Goal: Navigation & Orientation: Find specific page/section

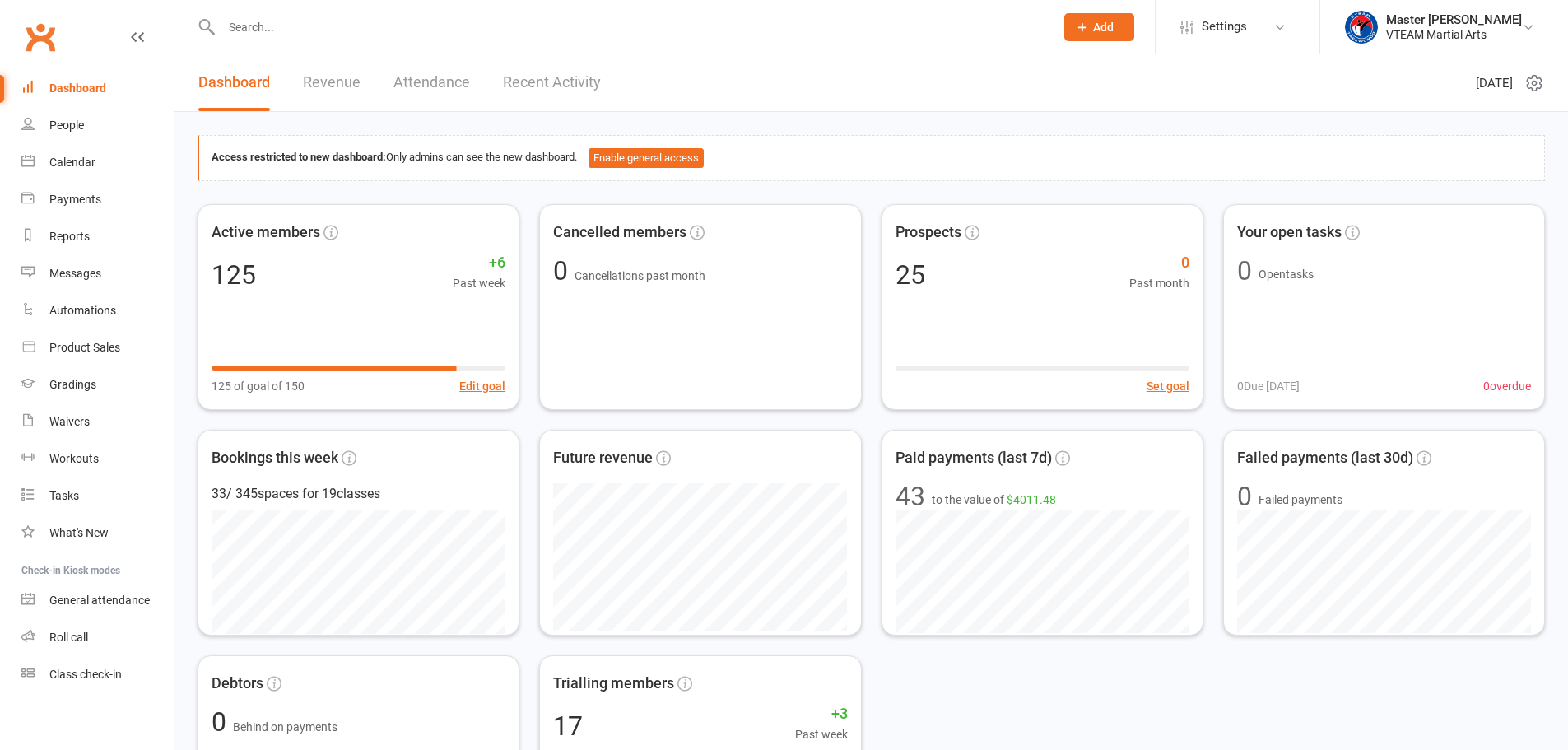
click at [1242, 92] on header "Dashboard Revenue Attendance Recent Activity Tuesday 14th, October 2025" at bounding box center [871, 83] width 1393 height 58
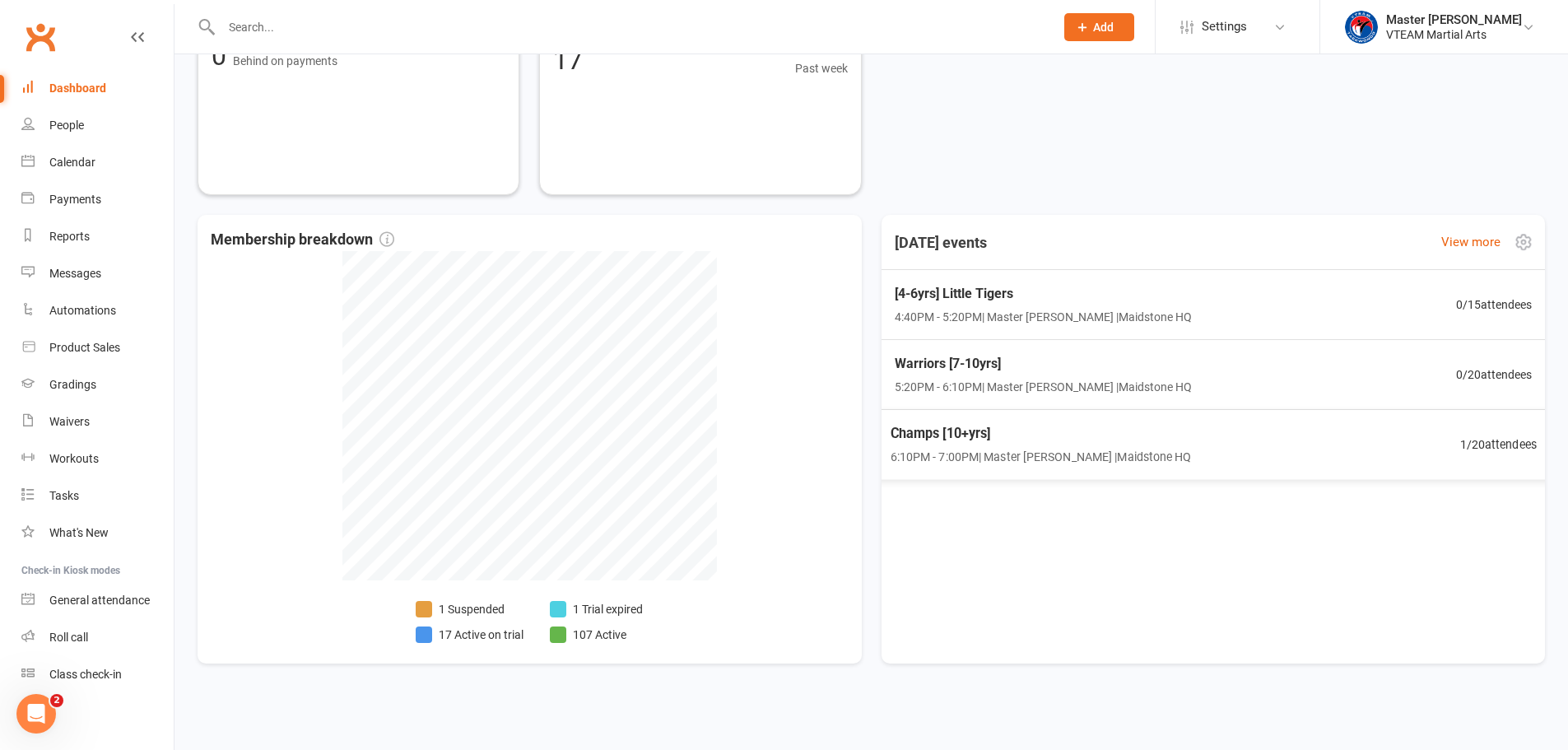
click at [909, 435] on span "Champs [10+yrs]" at bounding box center [1040, 434] width 301 height 21
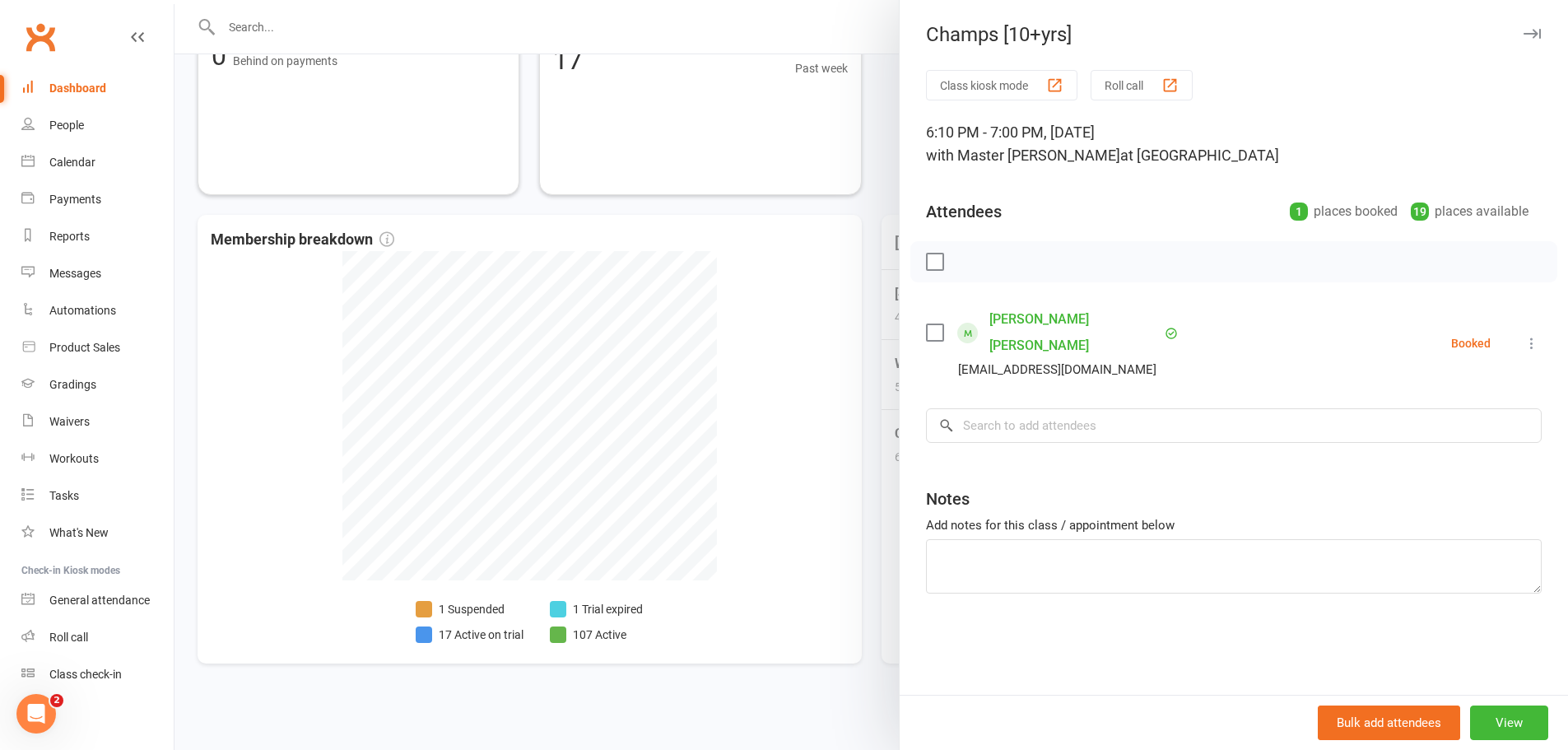
click at [863, 431] on div at bounding box center [871, 375] width 1393 height 750
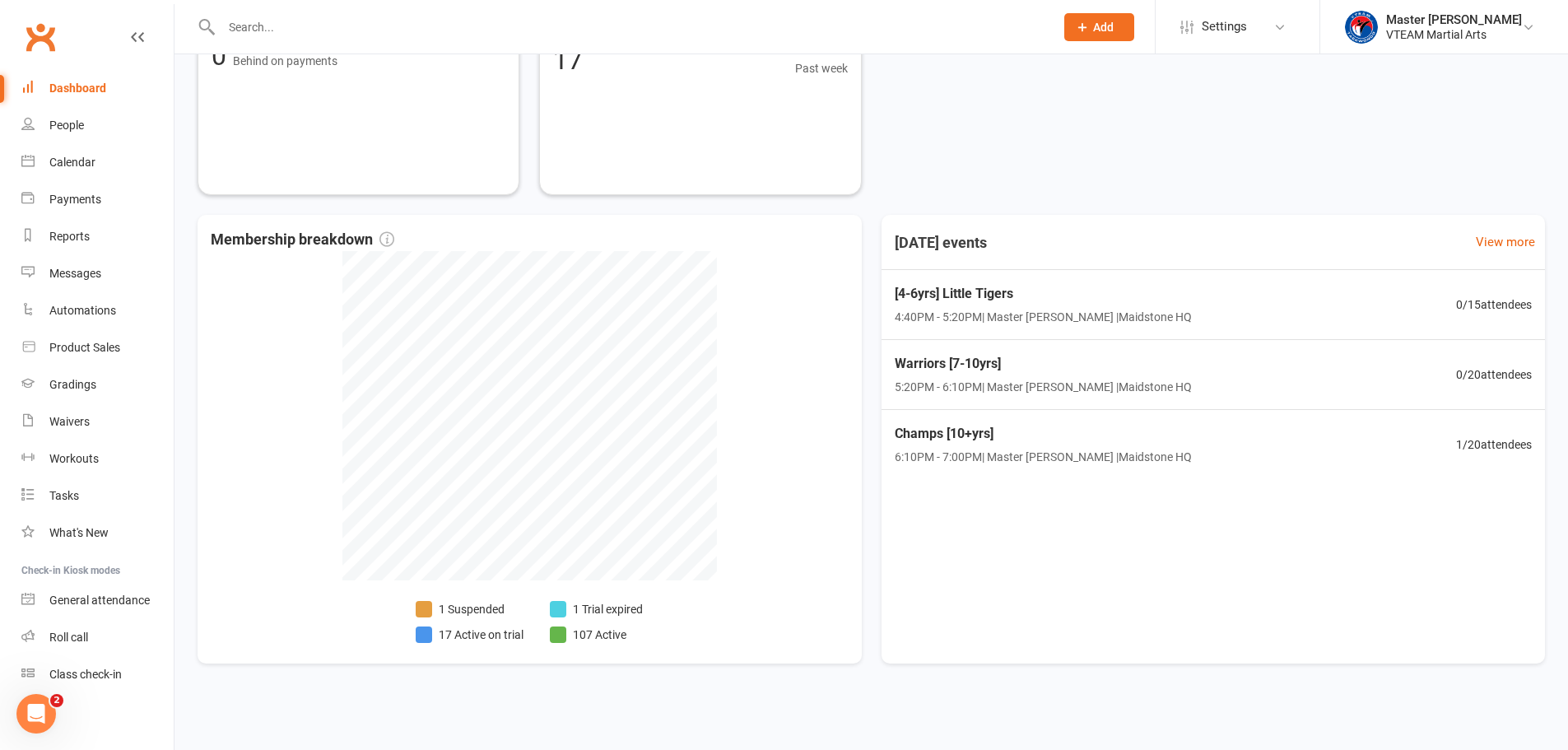
click at [91, 85] on div "Dashboard" at bounding box center [77, 88] width 57 height 14
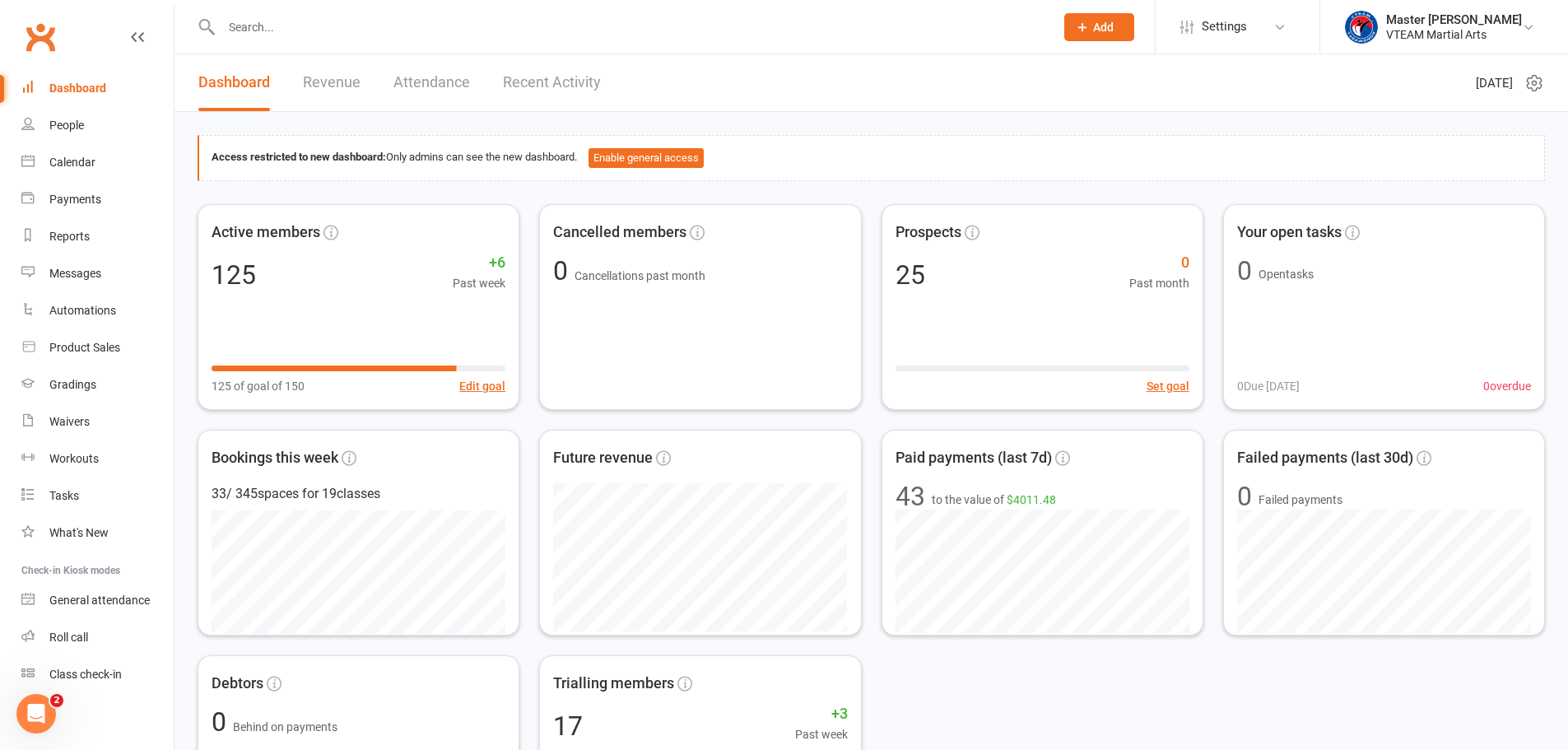
click at [538, 76] on link "Recent Activity" at bounding box center [551, 82] width 98 height 57
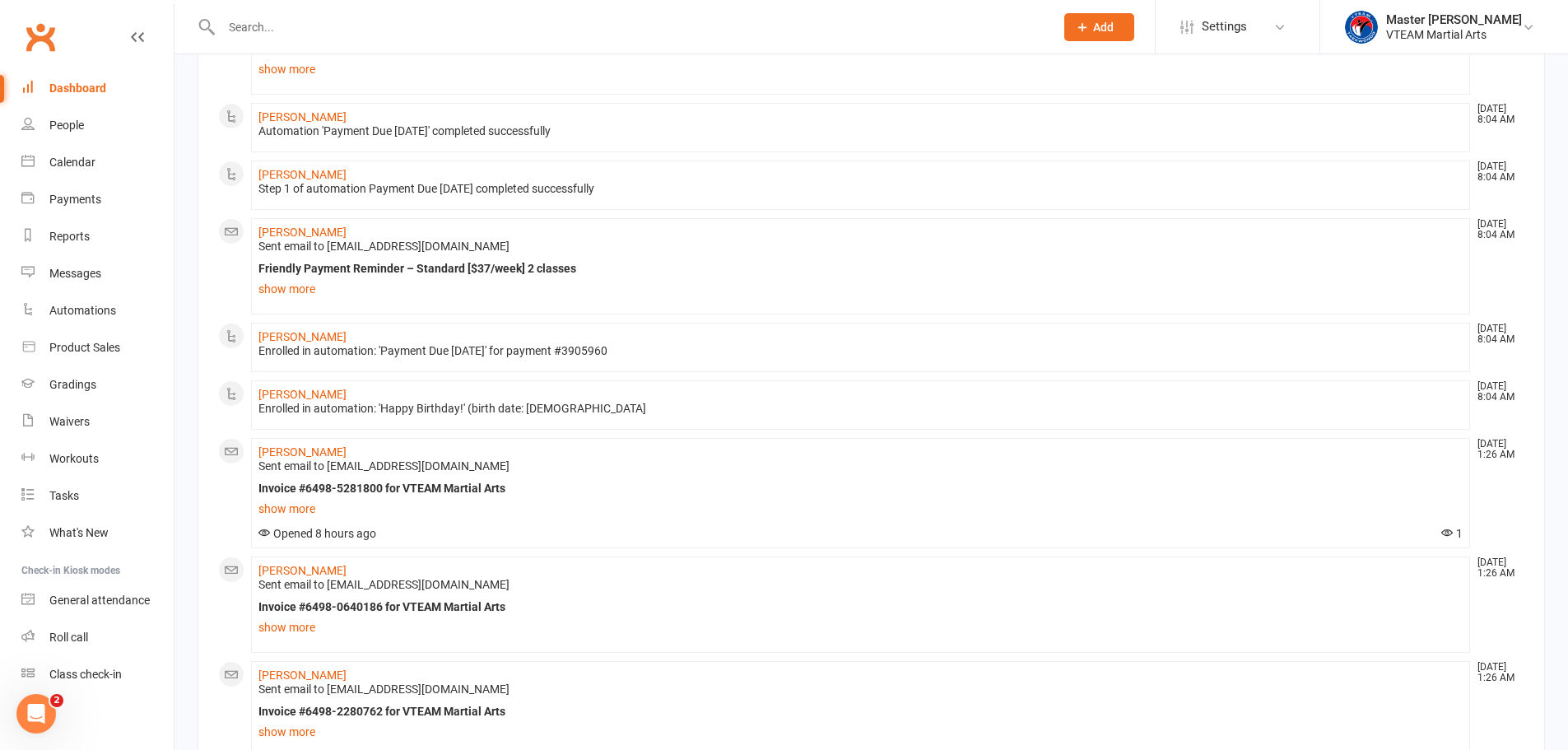
scroll to position [977, 0]
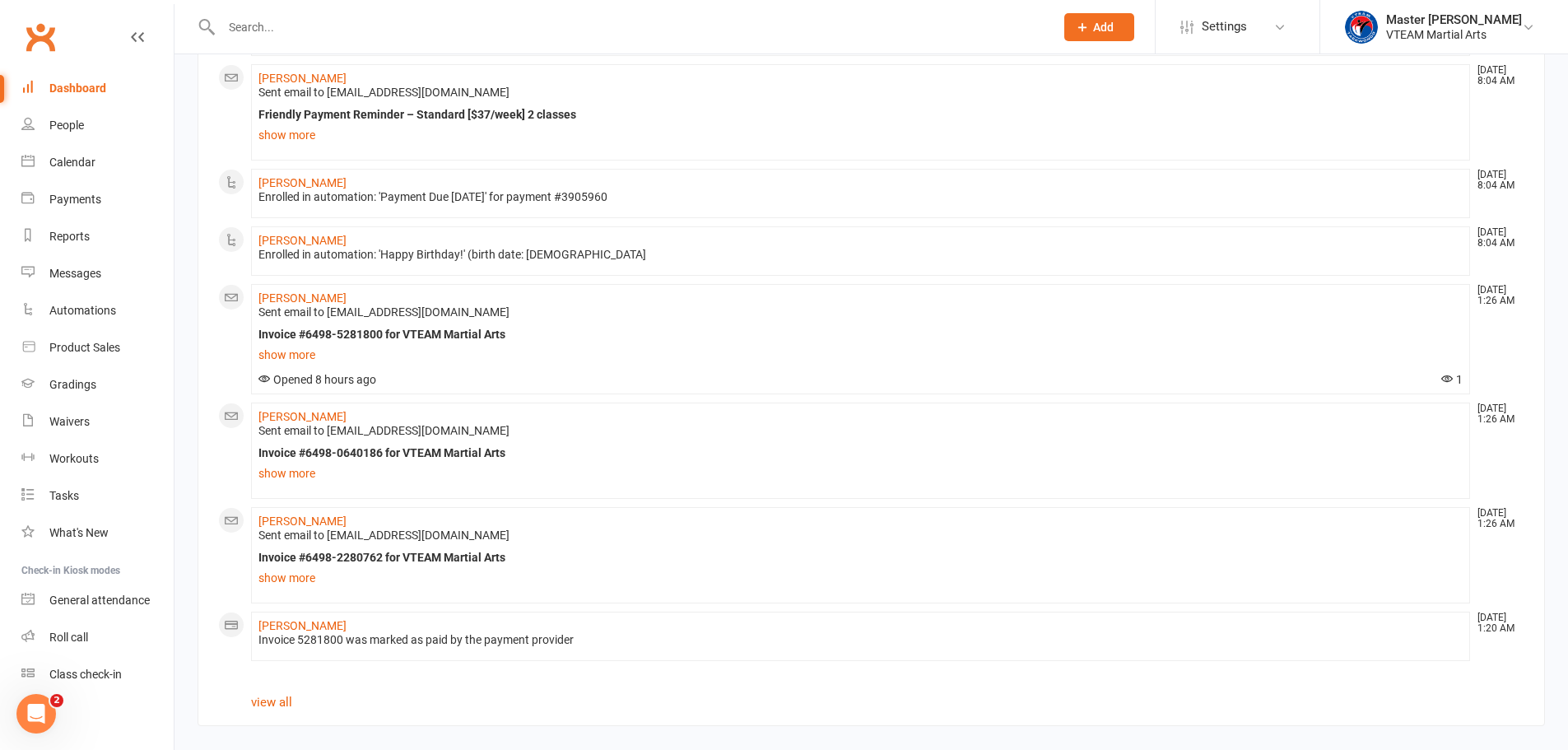
drag, startPoint x: 73, startPoint y: 88, endPoint x: 129, endPoint y: 75, distance: 57.5
click at [74, 88] on div "Dashboard" at bounding box center [77, 88] width 57 height 14
drag, startPoint x: 90, startPoint y: 94, endPoint x: 129, endPoint y: 96, distance: 39.1
click at [90, 94] on div "Dashboard" at bounding box center [77, 88] width 57 height 14
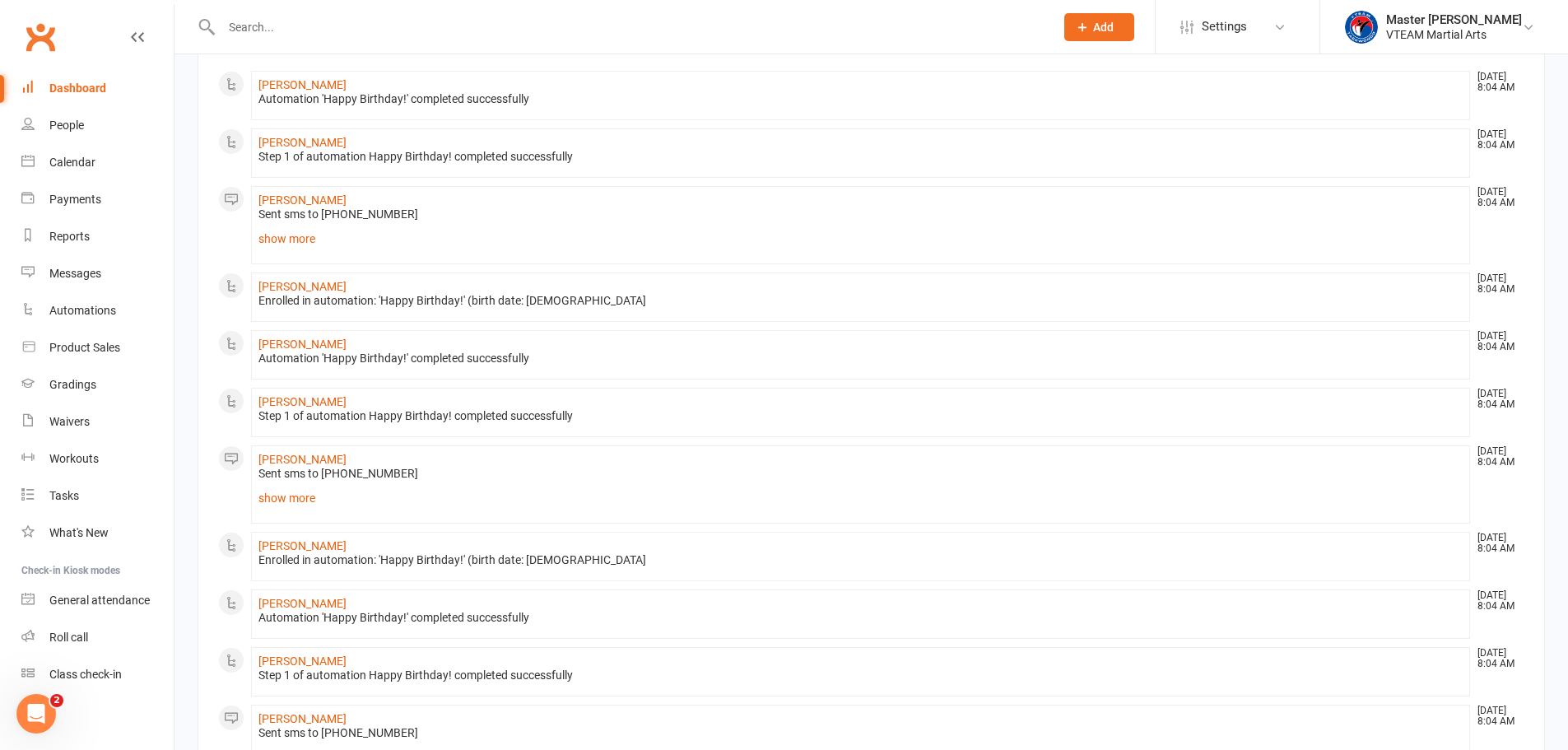
scroll to position [0, 0]
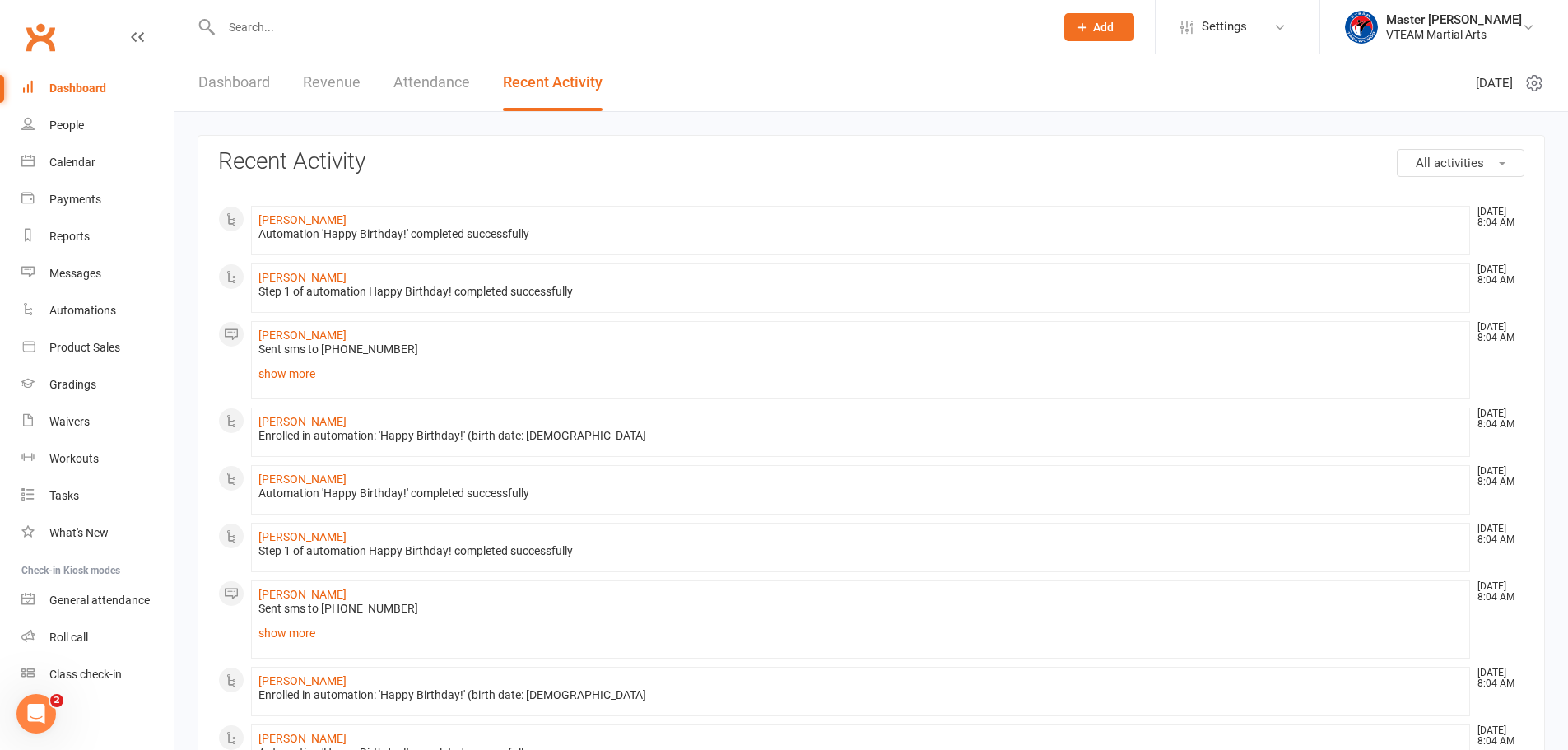
click at [244, 76] on link "Dashboard" at bounding box center [234, 82] width 72 height 57
